Goal: Navigation & Orientation: Go to known website

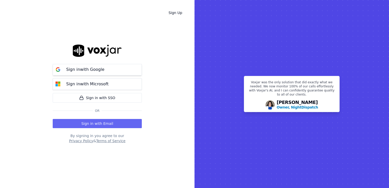
click at [102, 67] on div "Sign in with Google" at bounding box center [85, 69] width 44 height 6
